Goal: Task Accomplishment & Management: Use online tool/utility

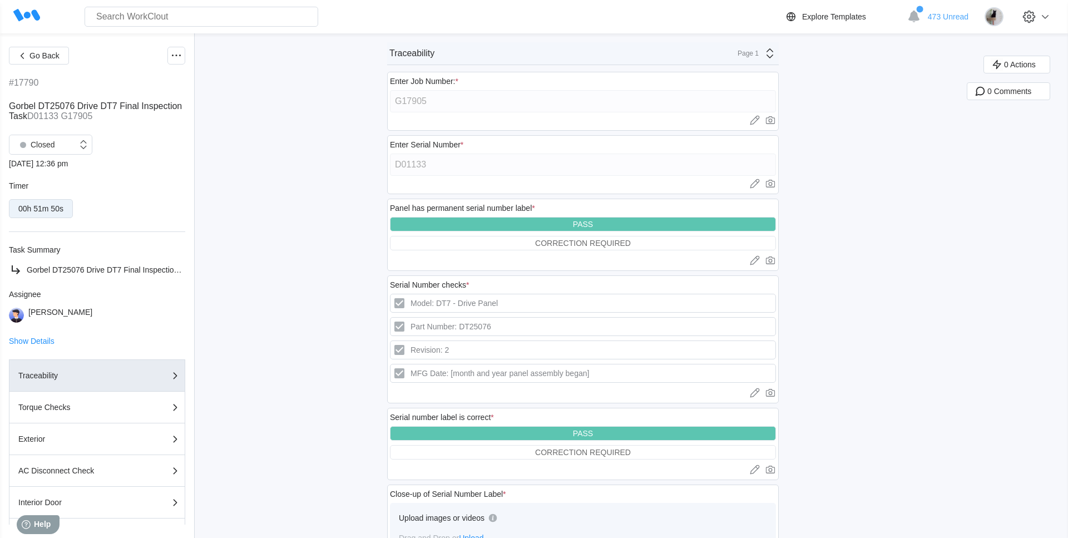
click at [37, 22] on icon at bounding box center [26, 15] width 27 height 27
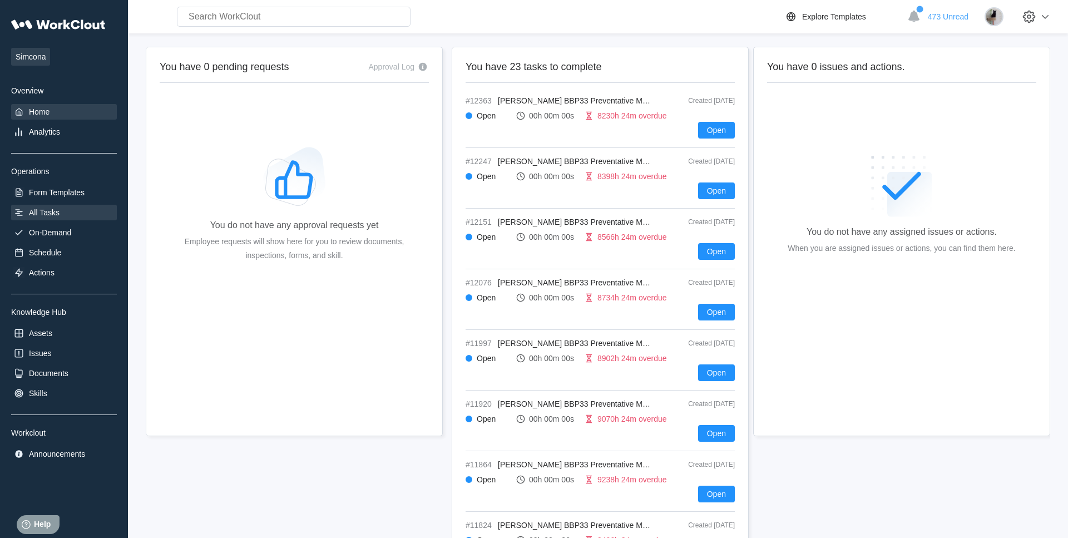
click at [83, 210] on div "All Tasks" at bounding box center [64, 213] width 106 height 16
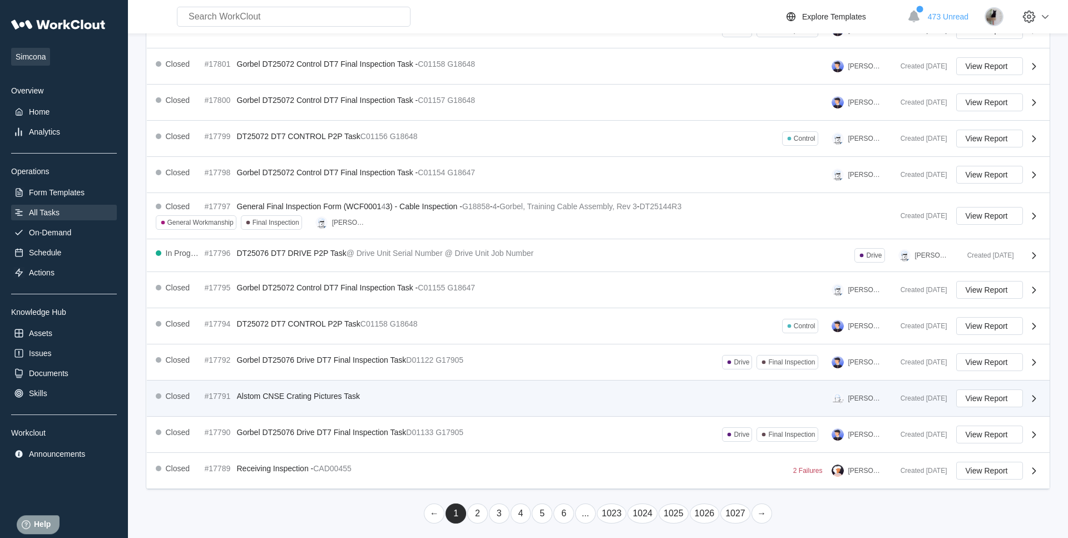
scroll to position [179, 0]
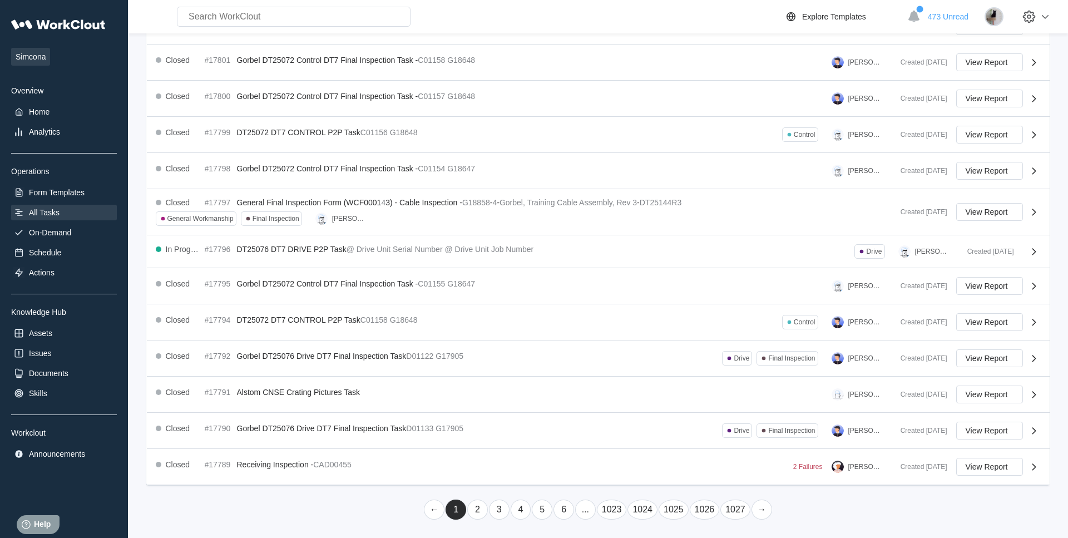
click at [478, 507] on link "2" at bounding box center [477, 510] width 21 height 20
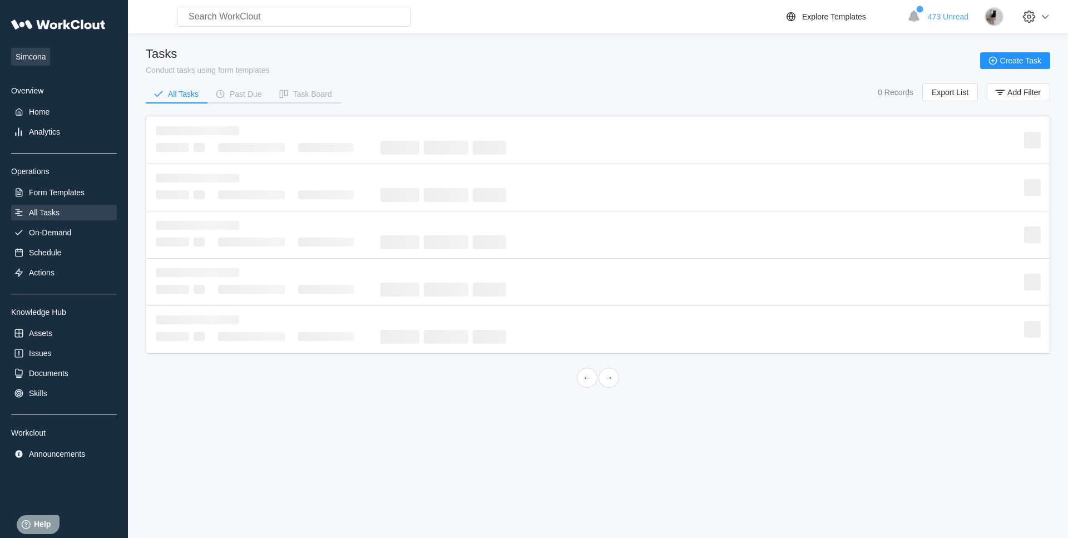
scroll to position [0, 0]
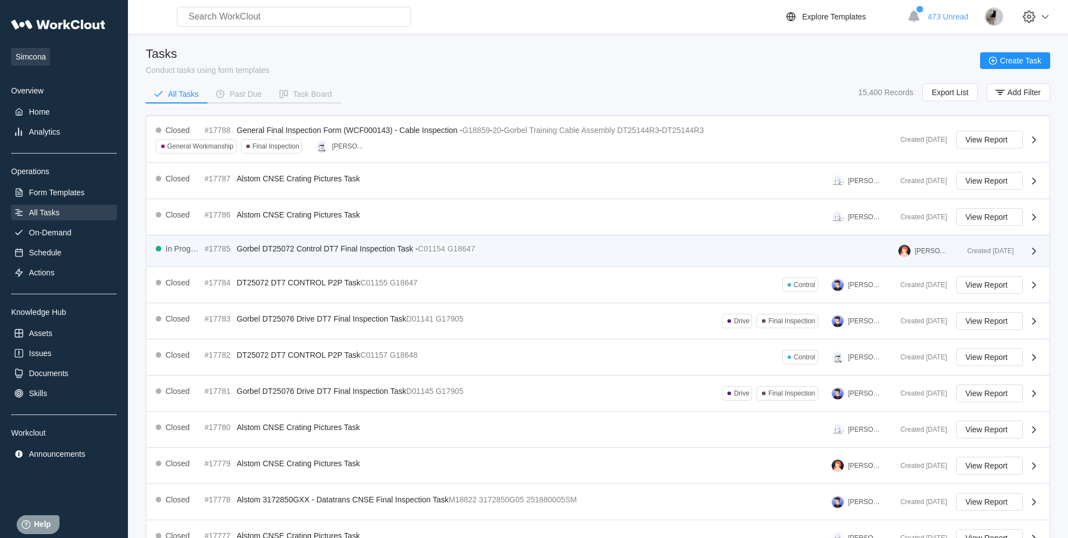
click at [356, 253] on span "Gorbel DT25072 Control DT7 Final Inspection Task -" at bounding box center [327, 248] width 181 height 9
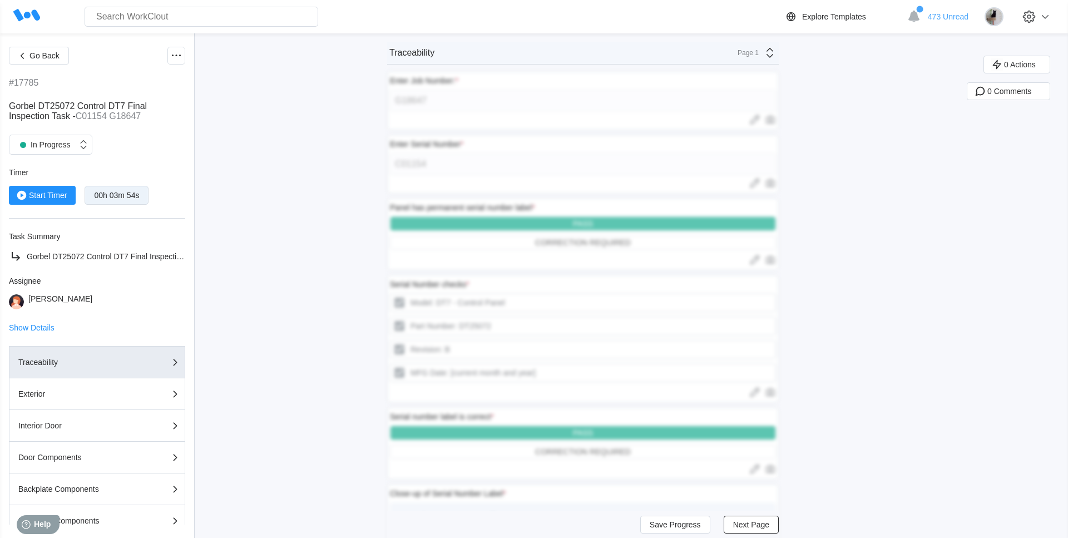
scroll to position [1, 0]
click at [560, 137] on div "Enter Serial Number * C01154 Upload images or videos to this field Drag and Dro…" at bounding box center [583, 163] width 392 height 59
